Goal: Task Accomplishment & Management: Manage account settings

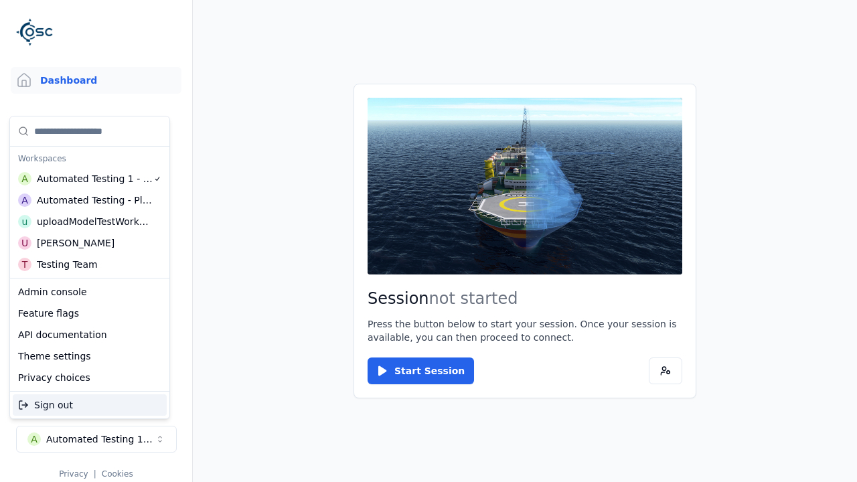
click at [90, 200] on div "Automated Testing - Playwright" at bounding box center [95, 199] width 116 height 13
click at [428, 241] on html "Support Dashboard Assets 3D Models Scenes Datasets Recordings Support Documenta…" at bounding box center [428, 241] width 857 height 482
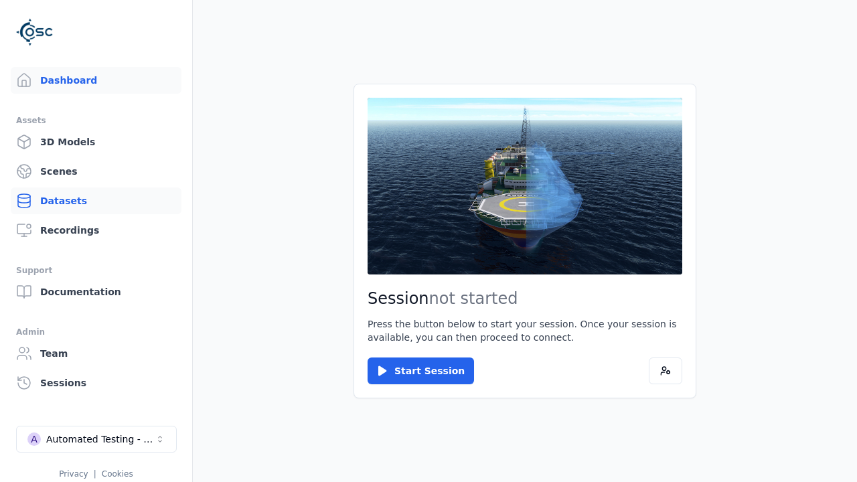
click at [96, 201] on link "Datasets" at bounding box center [96, 200] width 171 height 27
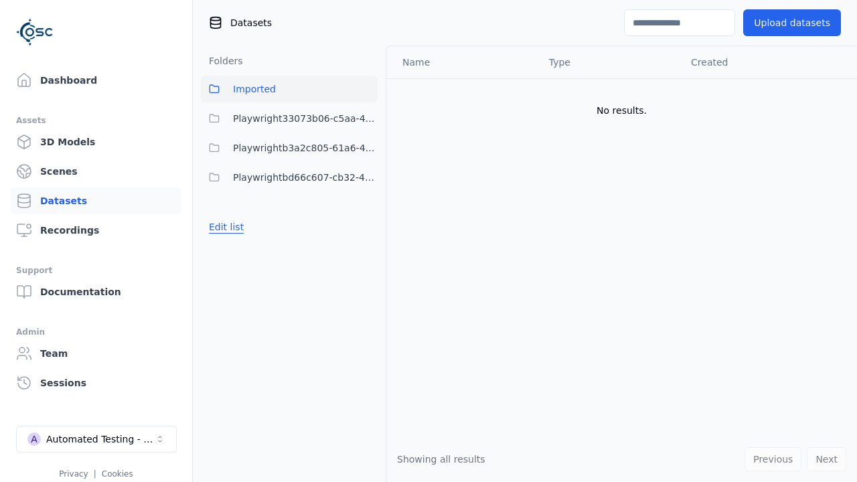
click at [224, 227] on button "Edit list" at bounding box center [226, 227] width 51 height 24
click at [236, 227] on link "Create folder" at bounding box center [240, 226] width 62 height 13
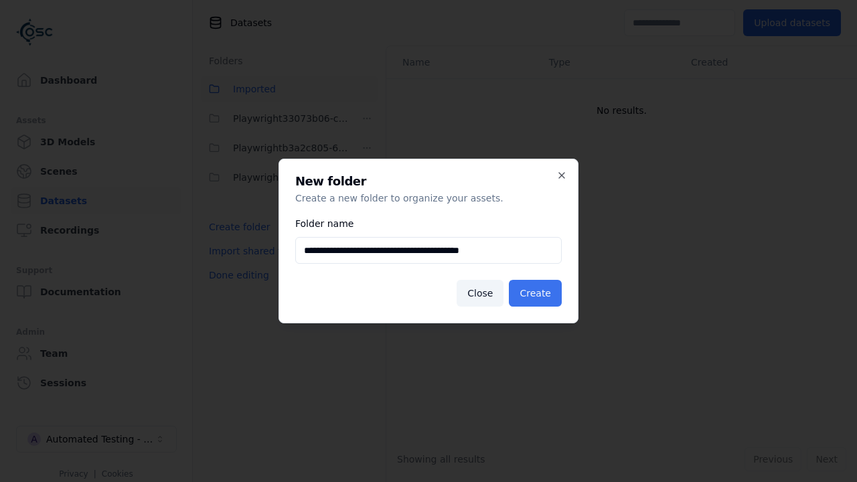
type input "**********"
click at [537, 293] on button "Create" at bounding box center [535, 293] width 53 height 27
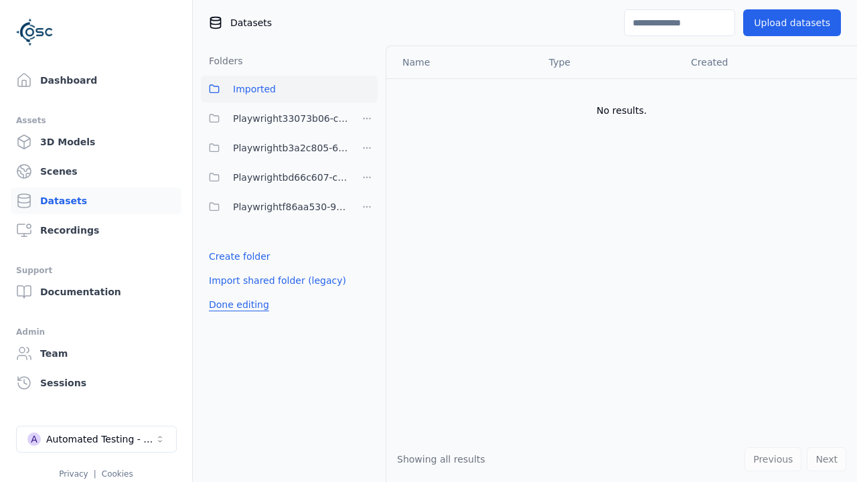
click at [235, 305] on button "Done editing" at bounding box center [239, 305] width 76 height 24
click at [224, 256] on button "Edit list" at bounding box center [226, 256] width 51 height 24
click at [367, 207] on html "Support Dashboard Assets 3D Models Scenes Datasets Recordings Support Documenta…" at bounding box center [428, 241] width 857 height 482
click at [366, 256] on div "Share" at bounding box center [371, 255] width 90 height 21
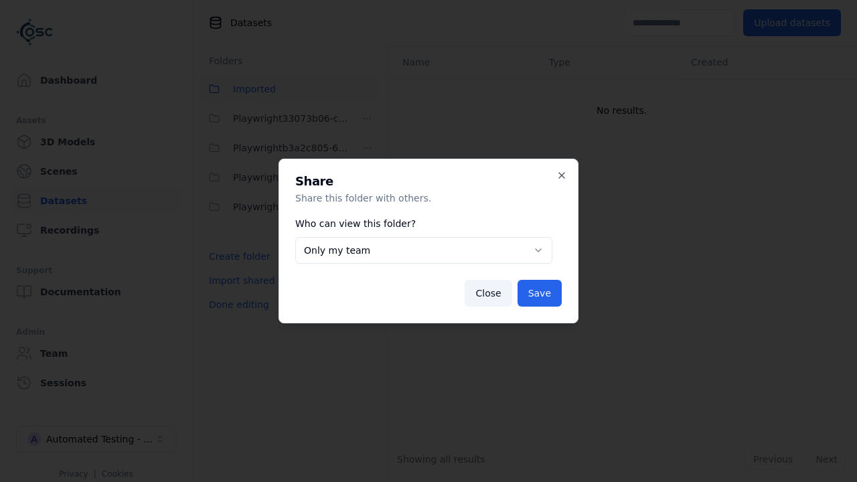
click at [424, 250] on button "Only my team" at bounding box center [423, 250] width 257 height 27
click at [540, 293] on button "Save" at bounding box center [540, 293] width 44 height 27
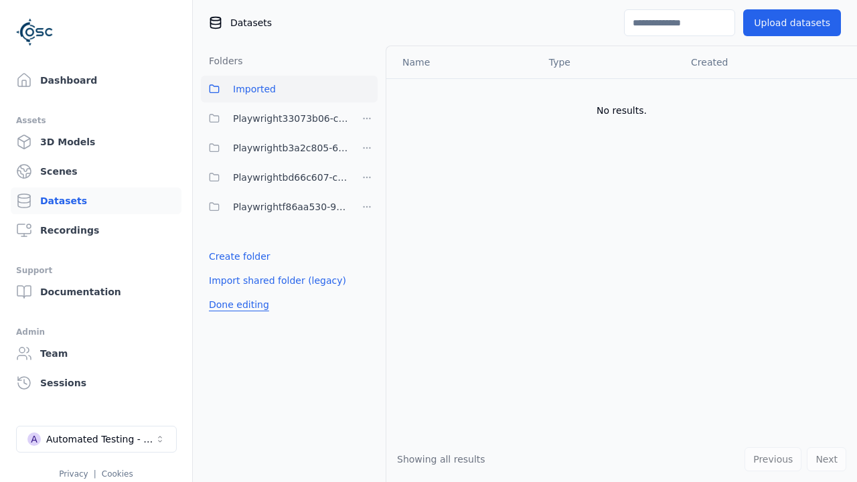
click at [235, 305] on button "Done editing" at bounding box center [239, 305] width 76 height 24
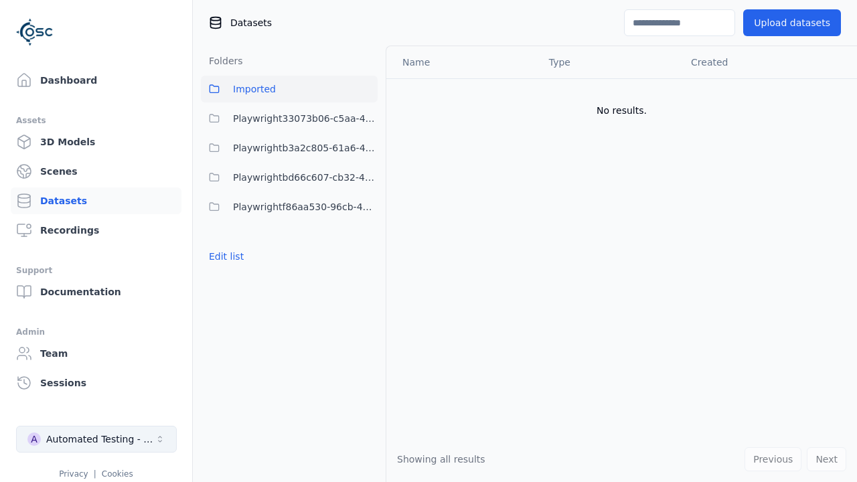
click at [96, 439] on div "Automated Testing - Playwright" at bounding box center [100, 438] width 108 height 13
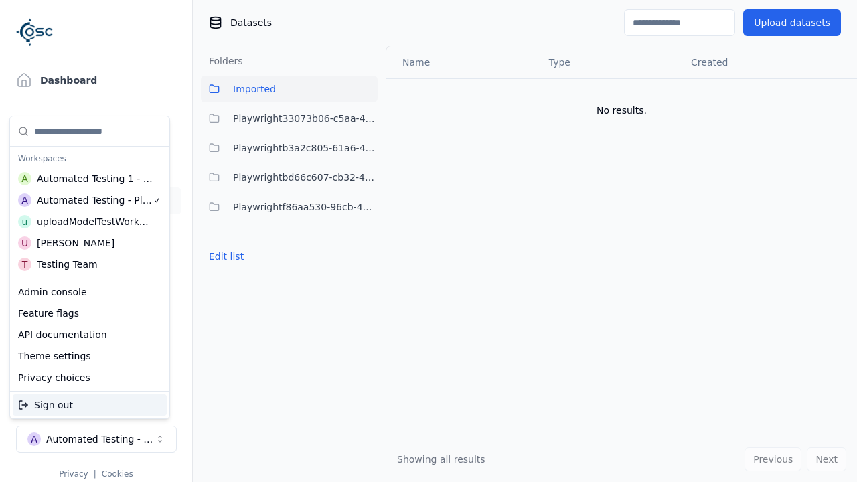
click at [90, 179] on div "Automated Testing 1 - Playwright" at bounding box center [95, 178] width 116 height 13
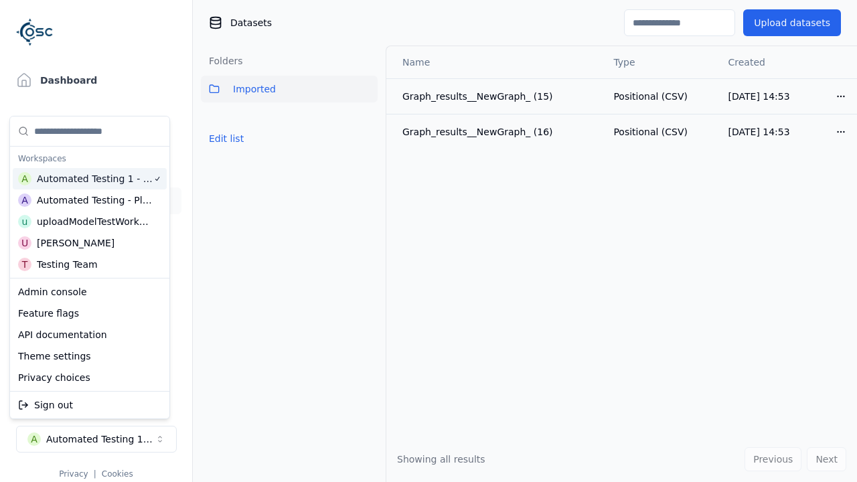
click at [428, 241] on html "Support Dashboard Assets 3D Models Scenes Datasets Recordings Support Documenta…" at bounding box center [428, 241] width 857 height 482
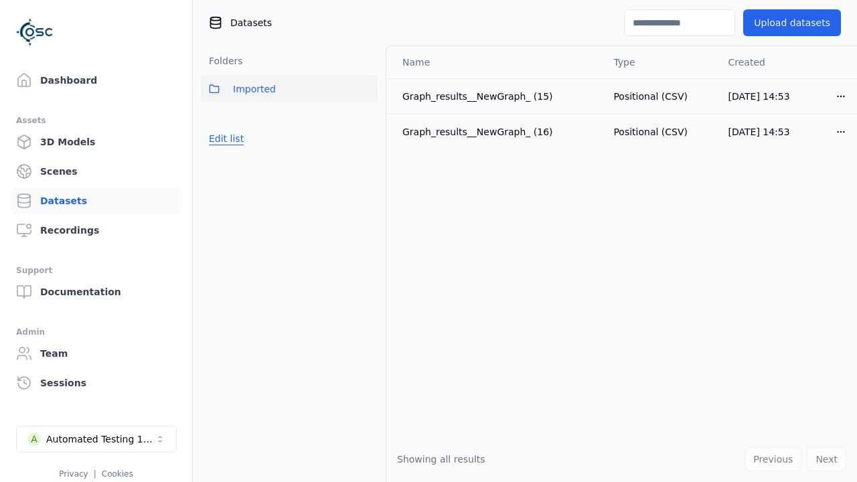
click at [224, 139] on button "Edit list" at bounding box center [226, 139] width 51 height 24
click at [268, 163] on link "Import shared folder (legacy)" at bounding box center [277, 162] width 137 height 13
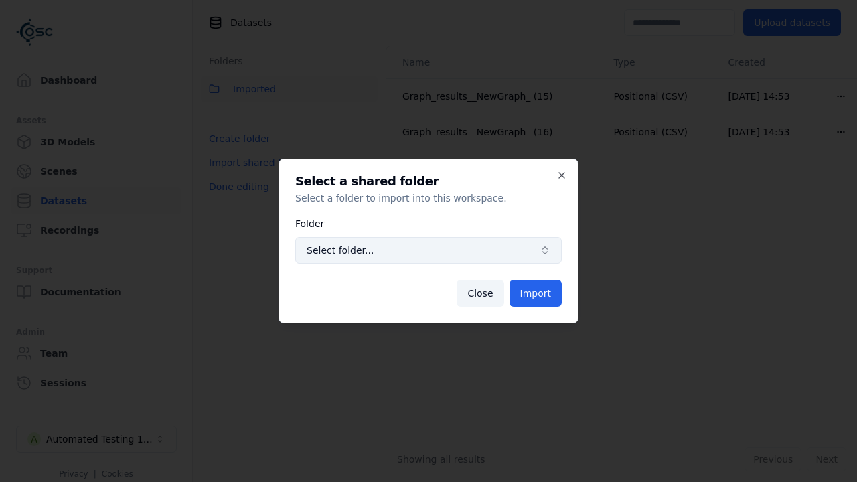
click at [428, 250] on span "Select folder..." at bounding box center [421, 250] width 228 height 13
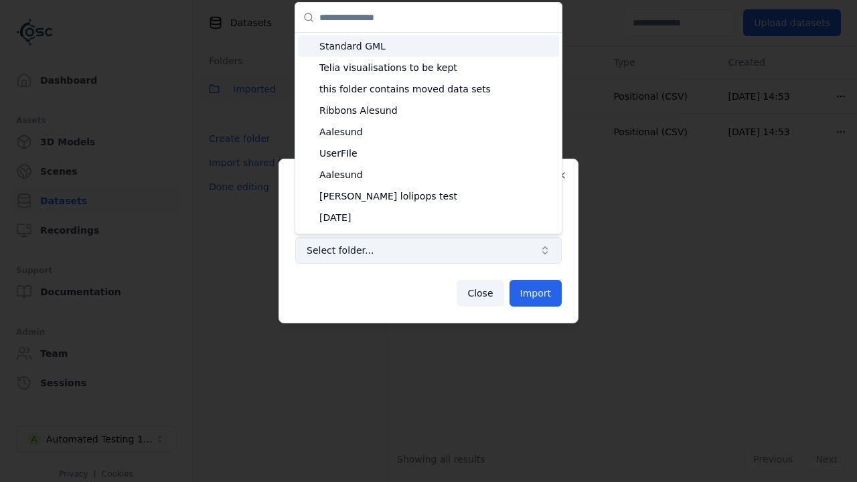
type input "**********"
